Goal: Navigation & Orientation: Find specific page/section

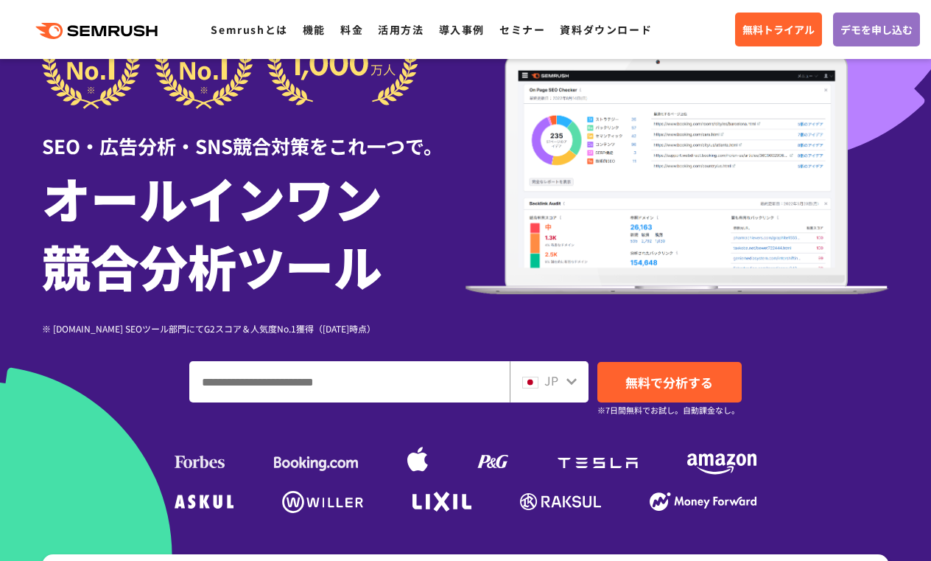
click at [567, 406] on div "SEO・広告分析・SNS競合対策をこれ一つで。 オールインワン 競合分析ツール ※ [DOMAIN_NAME] SEOツール部門にてG2スコア＆人気度No.1…" at bounding box center [465, 265] width 847 height 505
click at [570, 380] on icon at bounding box center [572, 381] width 10 height 7
click at [563, 344] on div "SEO・広告分析・SNS競合対策をこれ一つで。 オールインワン 競合分析ツール ※ [DOMAIN_NAME] SEOツール部門にてG2スコア＆人気度No.1…" at bounding box center [465, 265] width 847 height 505
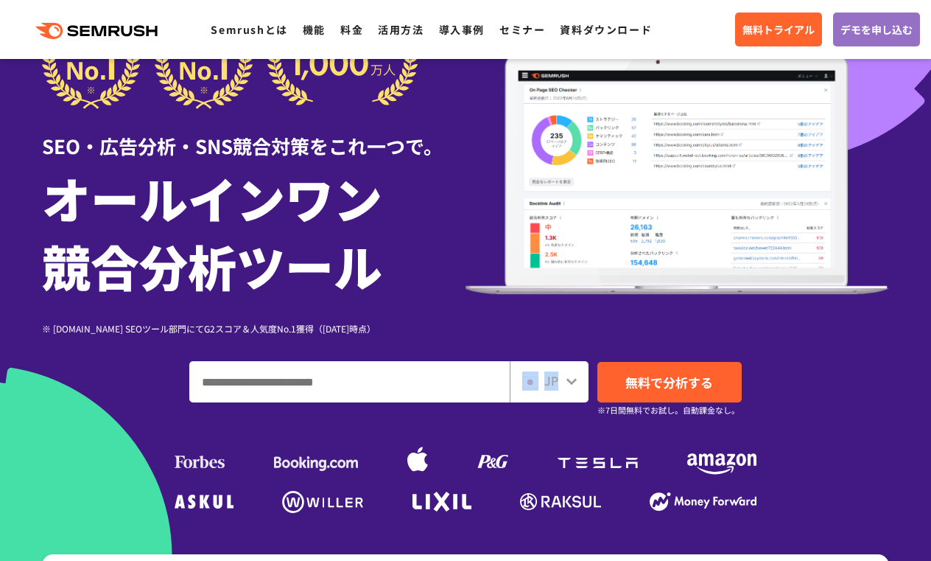
click at [579, 373] on div "JP" at bounding box center [549, 381] width 79 height 41
click at [506, 377] on input "ドメイン、キーワードまたはURLを入力してください" at bounding box center [349, 382] width 319 height 40
click at [531, 380] on img at bounding box center [530, 383] width 16 height 12
click at [307, 368] on input "ドメイン、キーワードまたはURLを入力してください" at bounding box center [349, 382] width 319 height 40
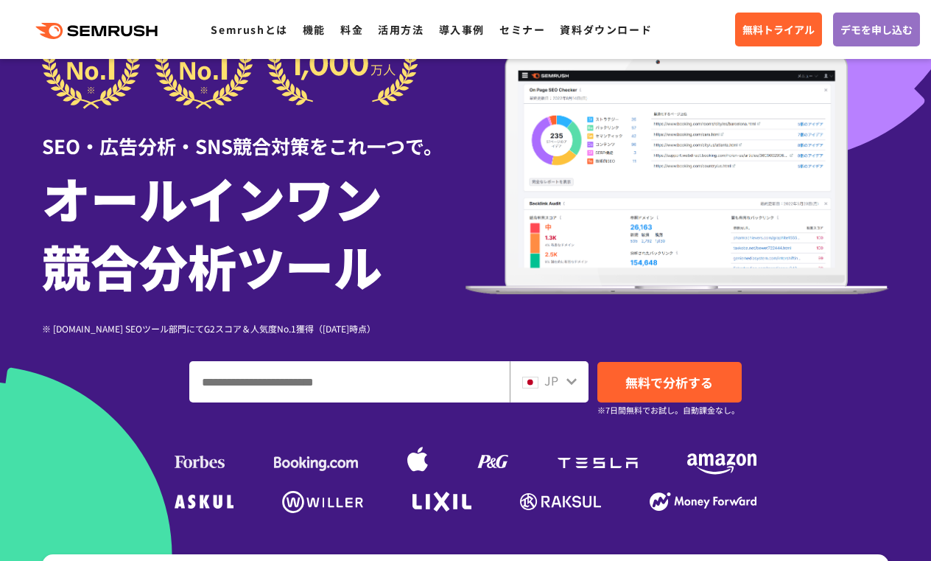
click at [577, 380] on icon at bounding box center [572, 381] width 12 height 12
